Goal: Download file/media

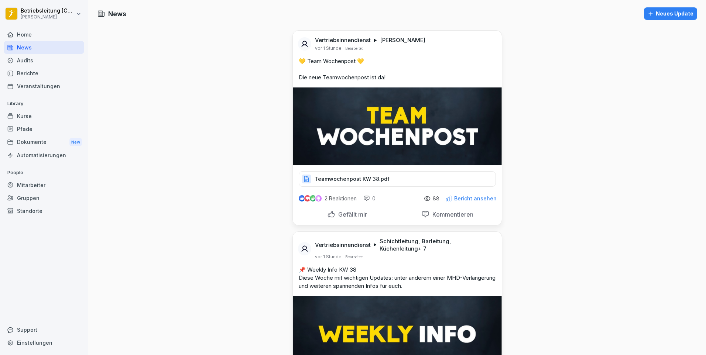
scroll to position [74, 0]
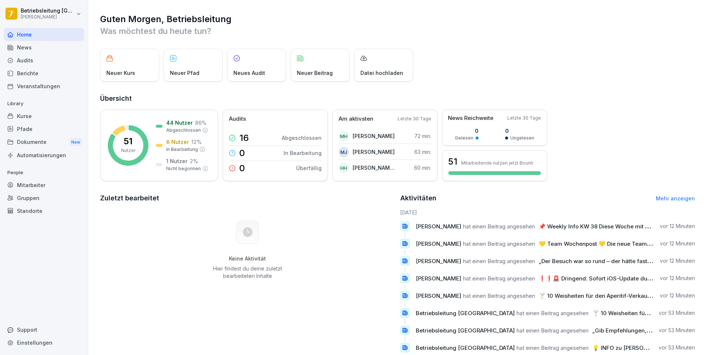
click at [40, 45] on div "News" at bounding box center [44, 47] width 81 height 13
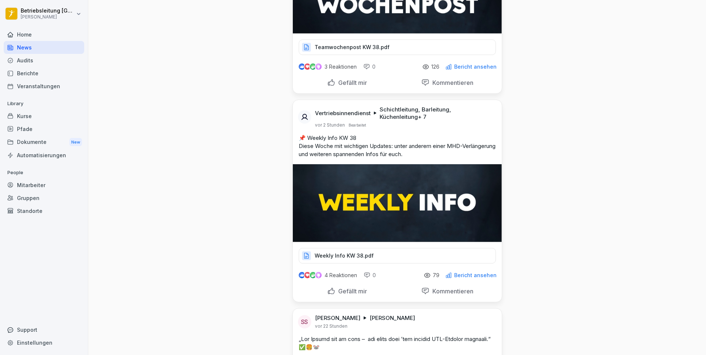
scroll to position [148, 0]
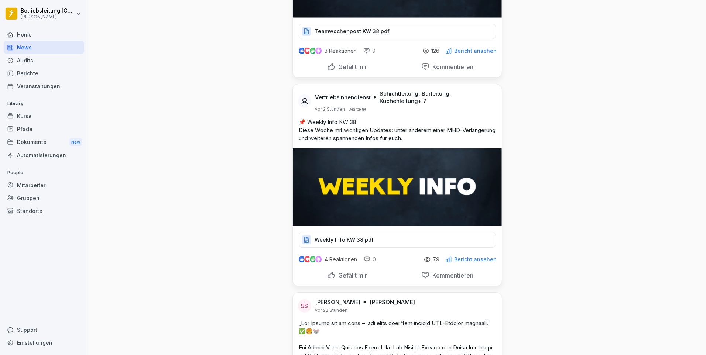
click at [355, 244] on div "Weekly Info KW 38.pdf" at bounding box center [397, 240] width 197 height 16
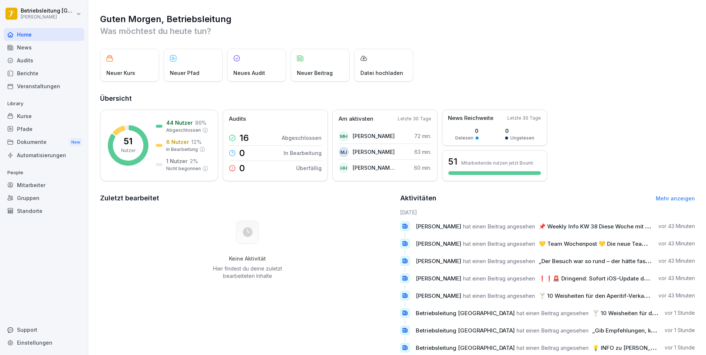
click at [32, 50] on div "News" at bounding box center [44, 47] width 81 height 13
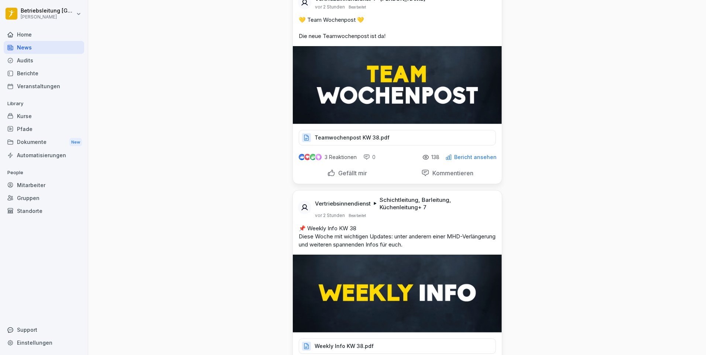
scroll to position [111, 0]
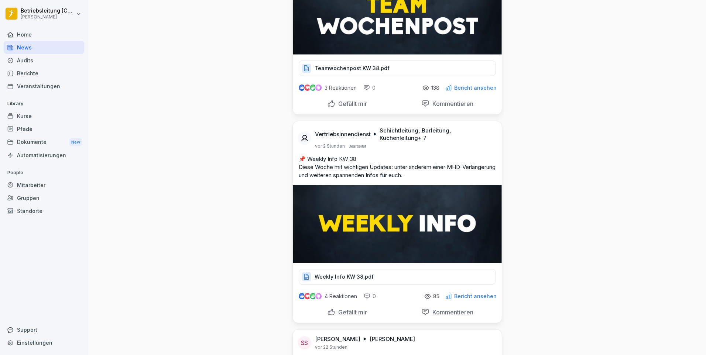
click at [397, 275] on div "Weekly Info KW 38.pdf" at bounding box center [397, 277] width 197 height 16
